Goal: Navigation & Orientation: Understand site structure

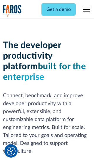
scroll to position [89, 0]
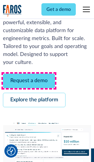
click at [29, 81] on link "Request a demo" at bounding box center [29, 81] width 52 height 14
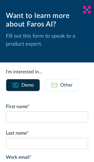
click at [87, 10] on icon at bounding box center [87, 9] width 5 height 4
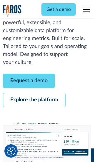
scroll to position [108, 0]
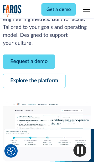
click at [34, 81] on link "Explore the platform" at bounding box center [34, 81] width 63 height 14
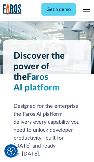
scroll to position [4419, 0]
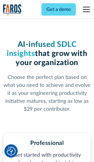
scroll to position [913, 0]
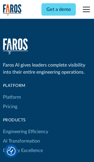
click at [11, 92] on link "Platform" at bounding box center [12, 96] width 18 height 9
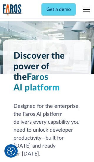
scroll to position [4607, 0]
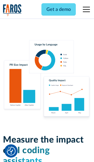
scroll to position [3637, 0]
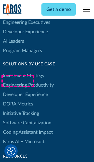
click at [18, 99] on link "DORA Metrics" at bounding box center [18, 103] width 30 height 9
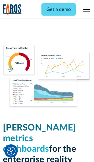
scroll to position [2577, 0]
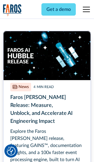
scroll to position [2633, 0]
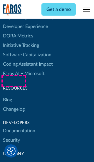
click at [14, 104] on link "Changelog" at bounding box center [14, 108] width 22 height 9
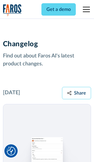
scroll to position [7104, 0]
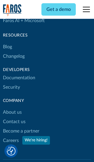
click at [12, 107] on link "About us" at bounding box center [12, 111] width 19 height 9
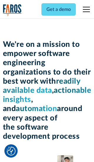
scroll to position [2030, 0]
